Goal: Information Seeking & Learning: Learn about a topic

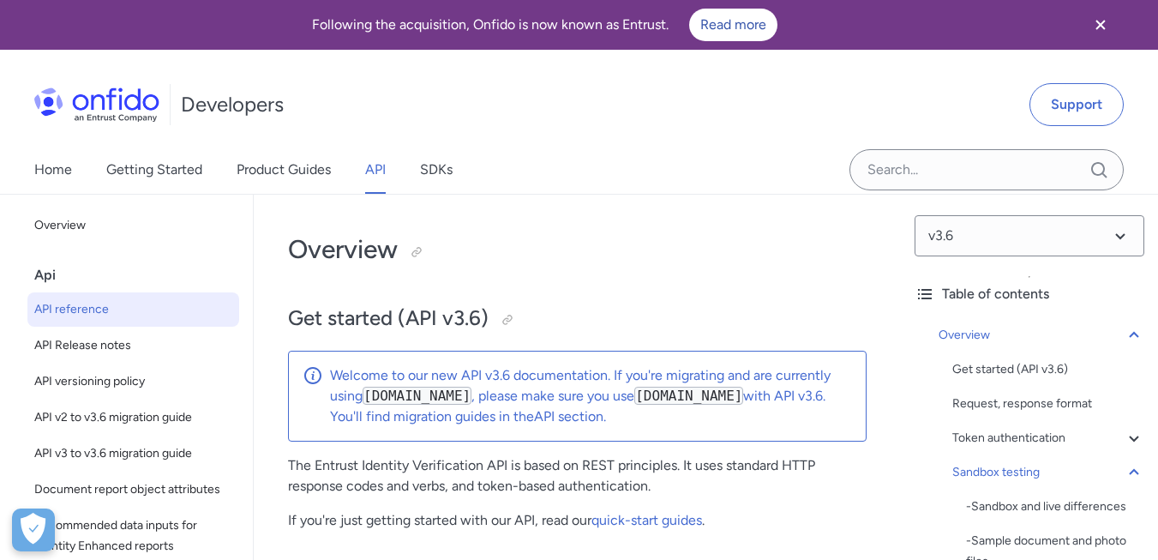
select select "http"
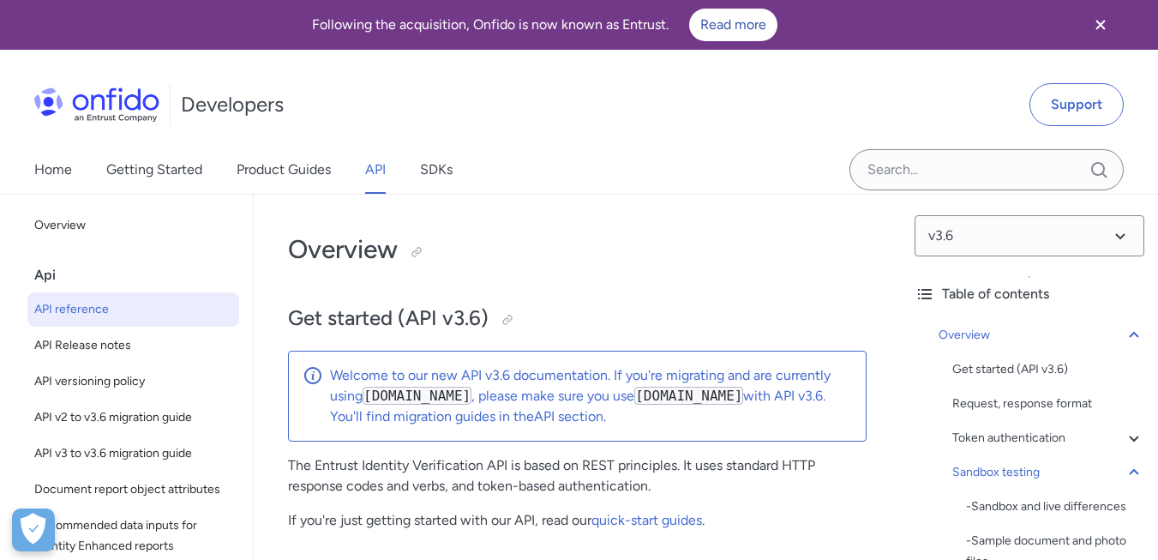
select select "http"
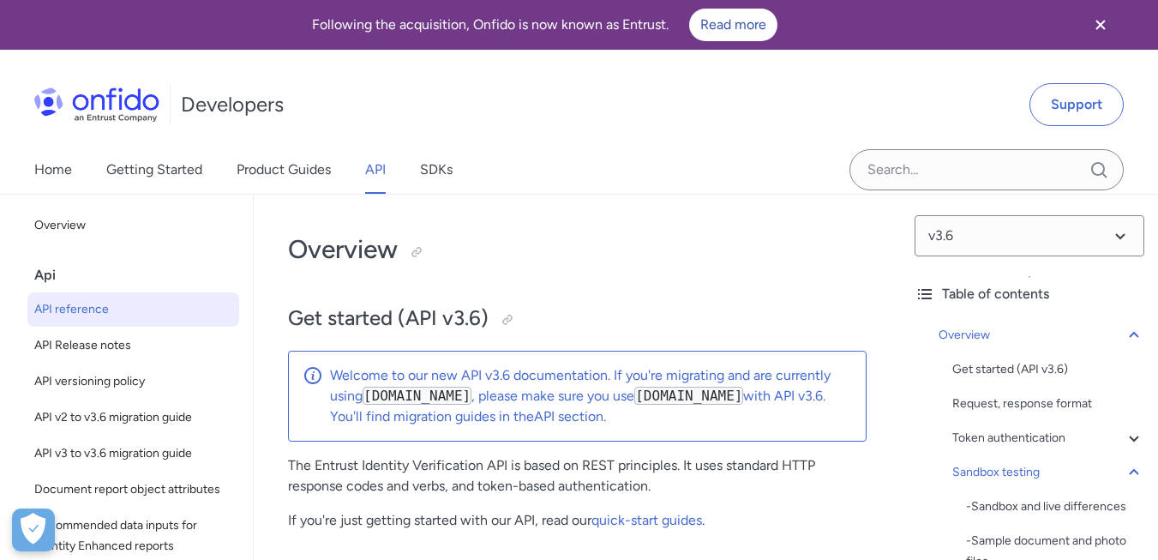
select select "http"
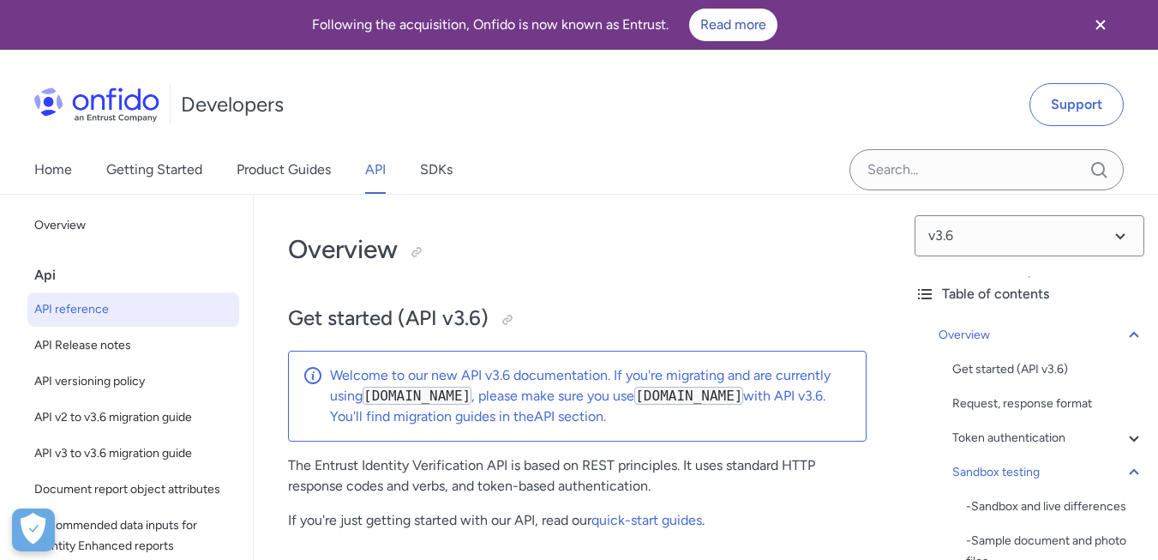
select select "http"
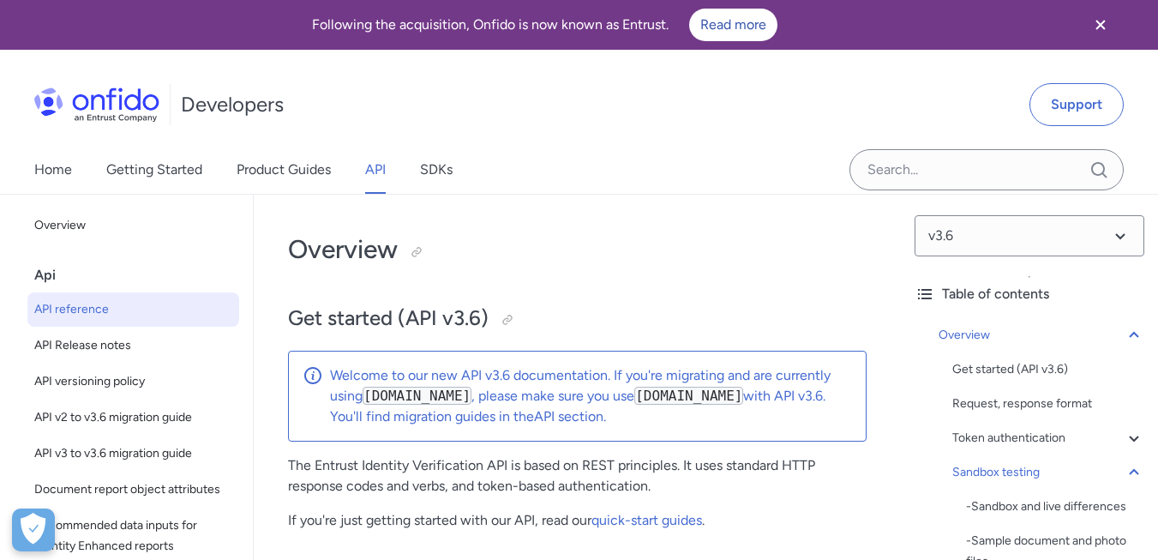
select select "http"
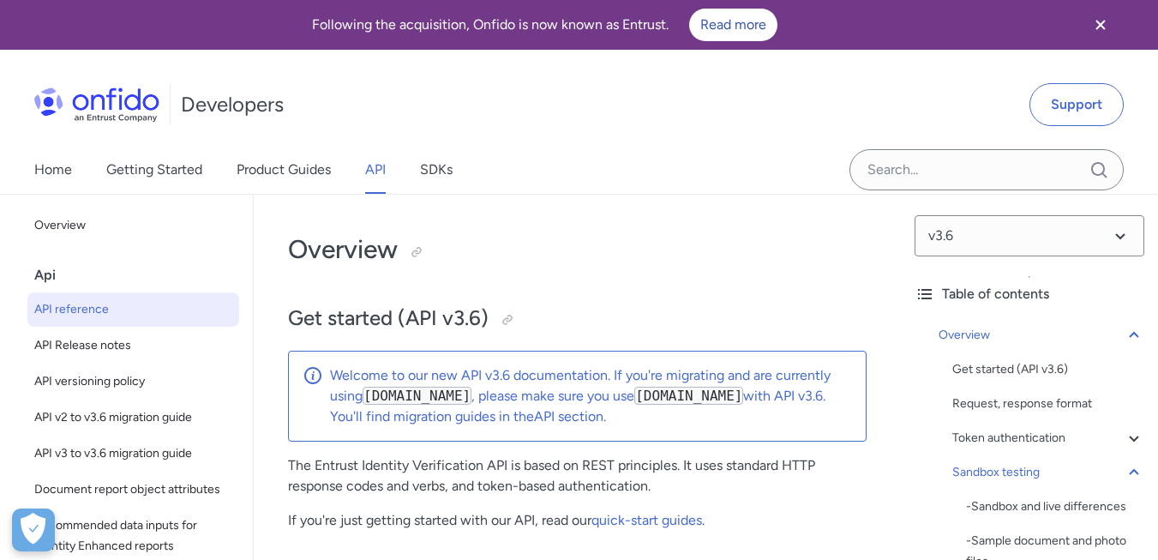
select select "http"
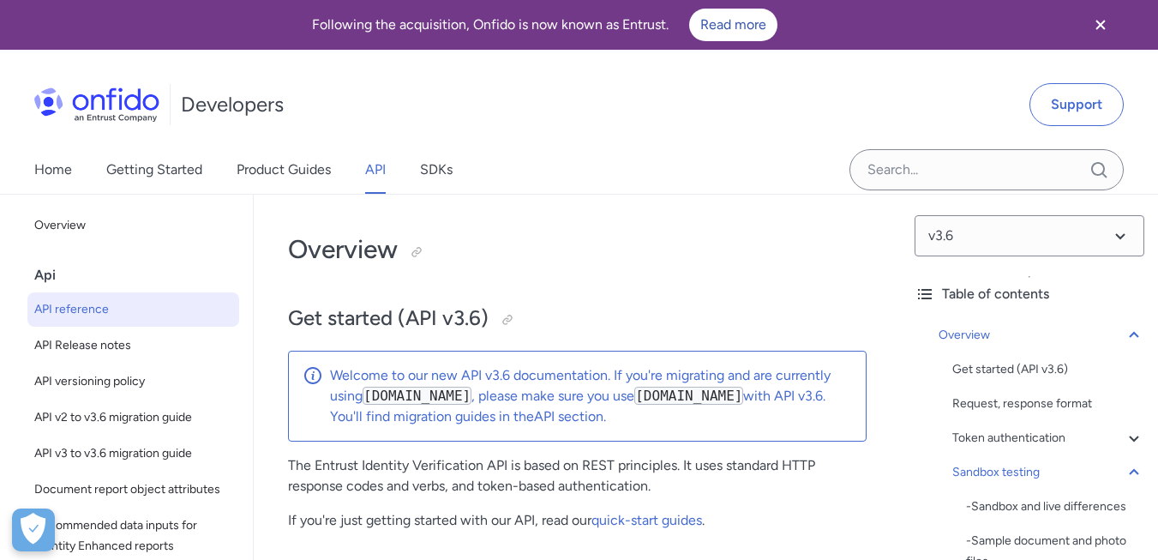
select select "http"
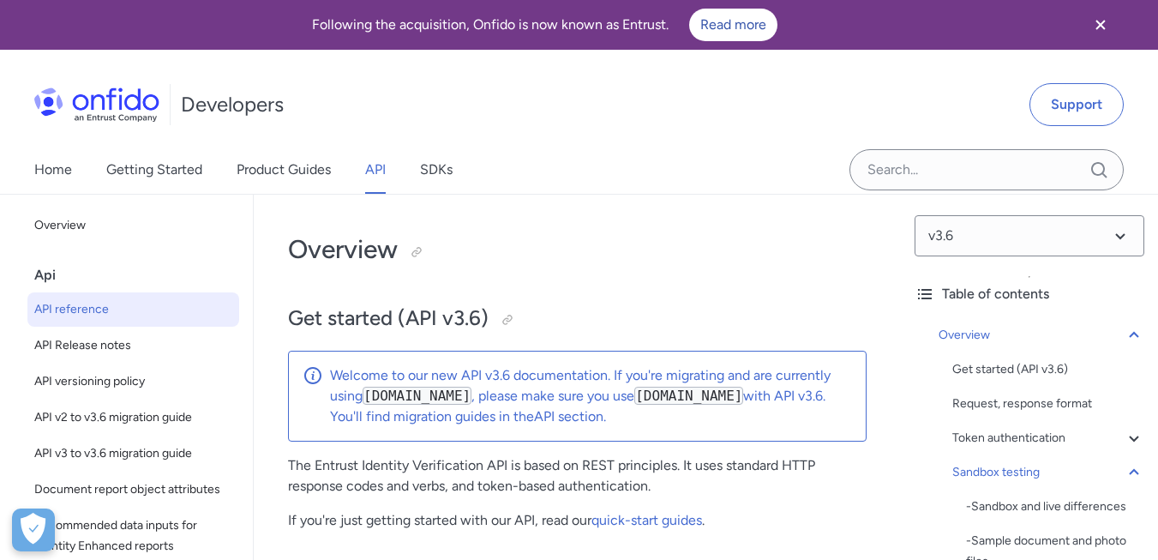
select select "http"
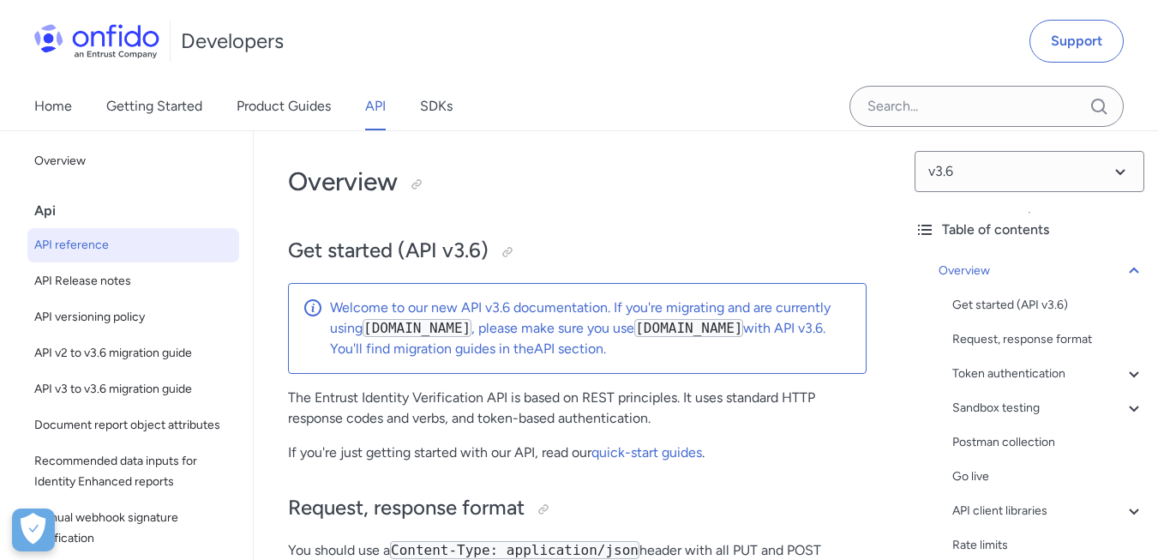
scroll to position [103, 0]
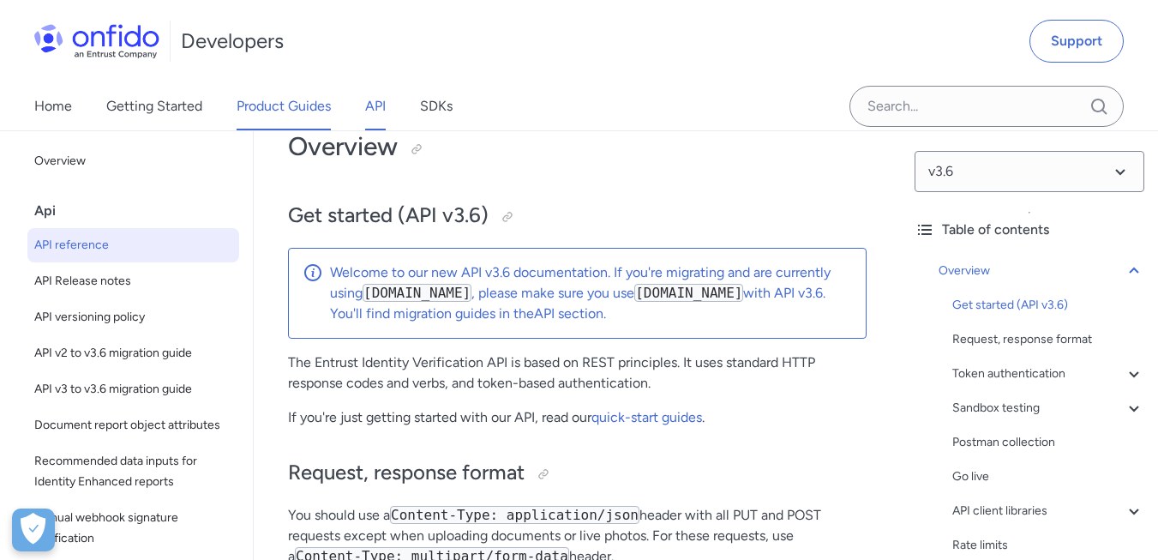
click at [271, 105] on link "Product Guides" at bounding box center [284, 106] width 94 height 48
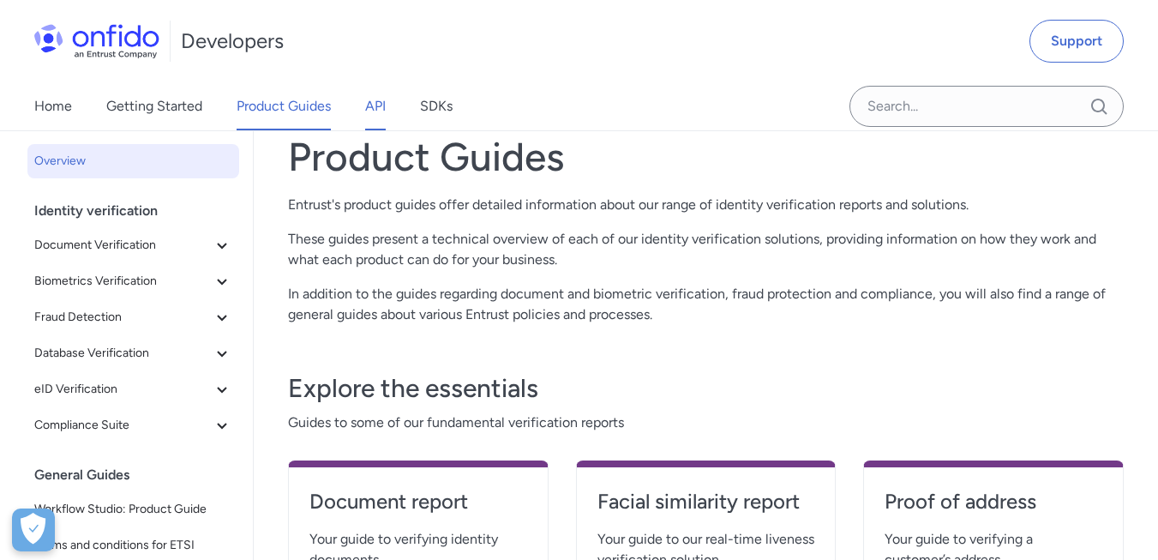
click at [385, 111] on link "API" at bounding box center [375, 106] width 21 height 48
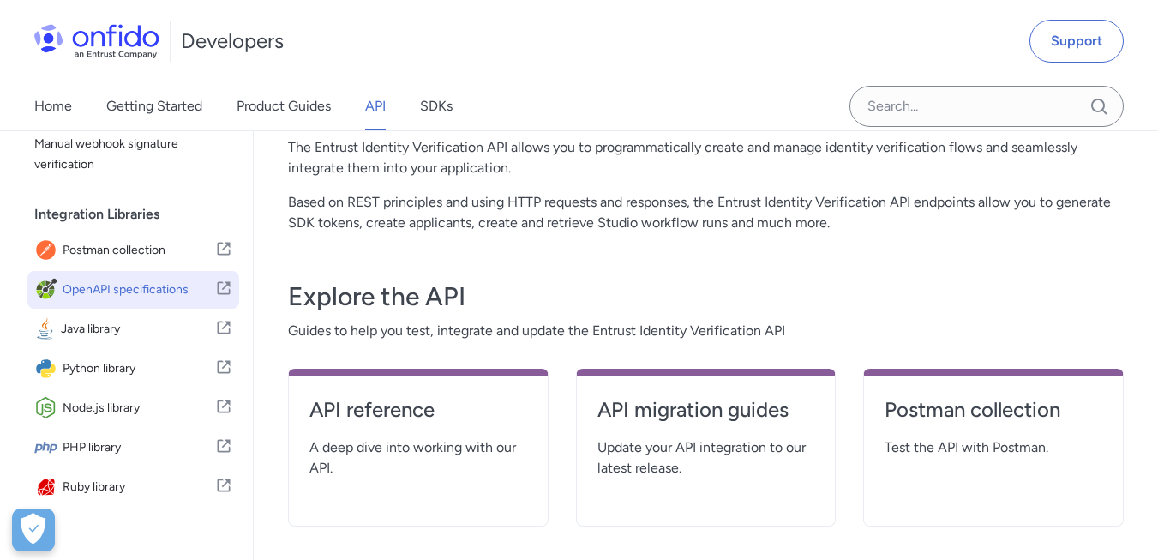
scroll to position [424, 0]
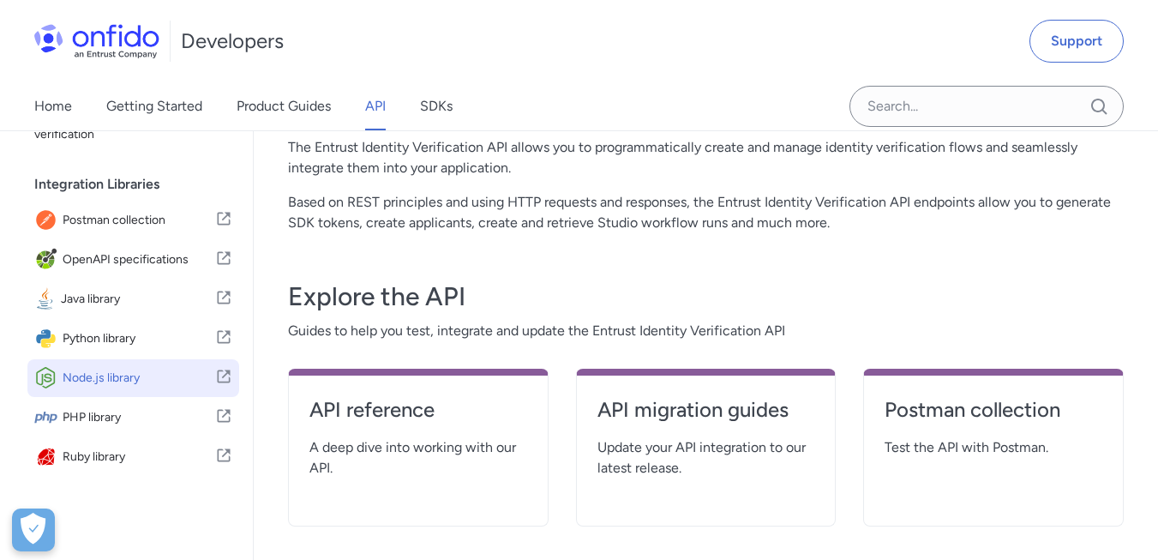
click at [115, 382] on span "Node.js library" at bounding box center [139, 378] width 153 height 24
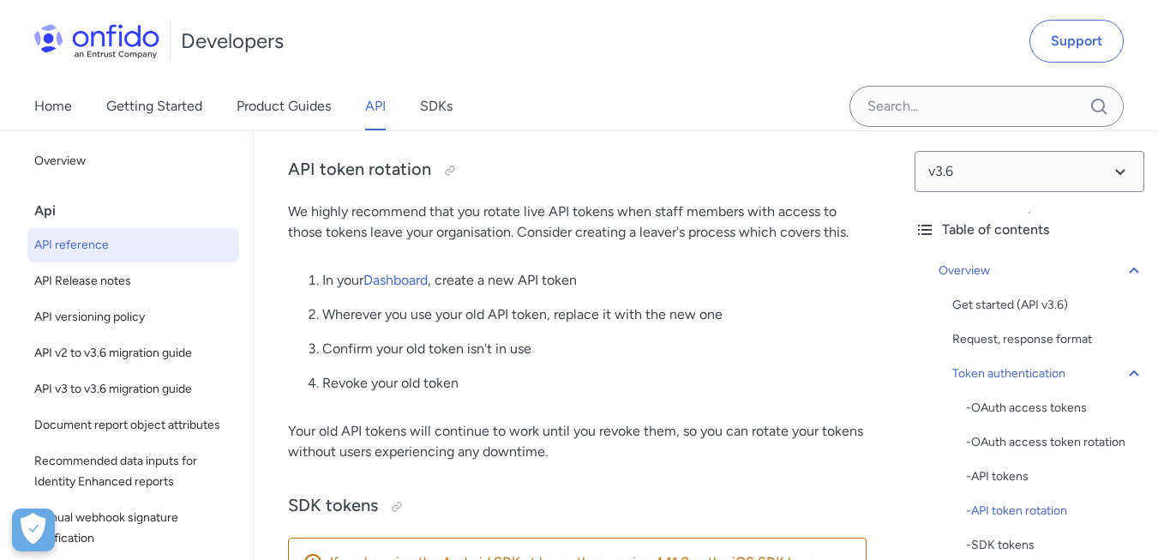
scroll to position [2160, 0]
